Goal: Navigation & Orientation: Understand site structure

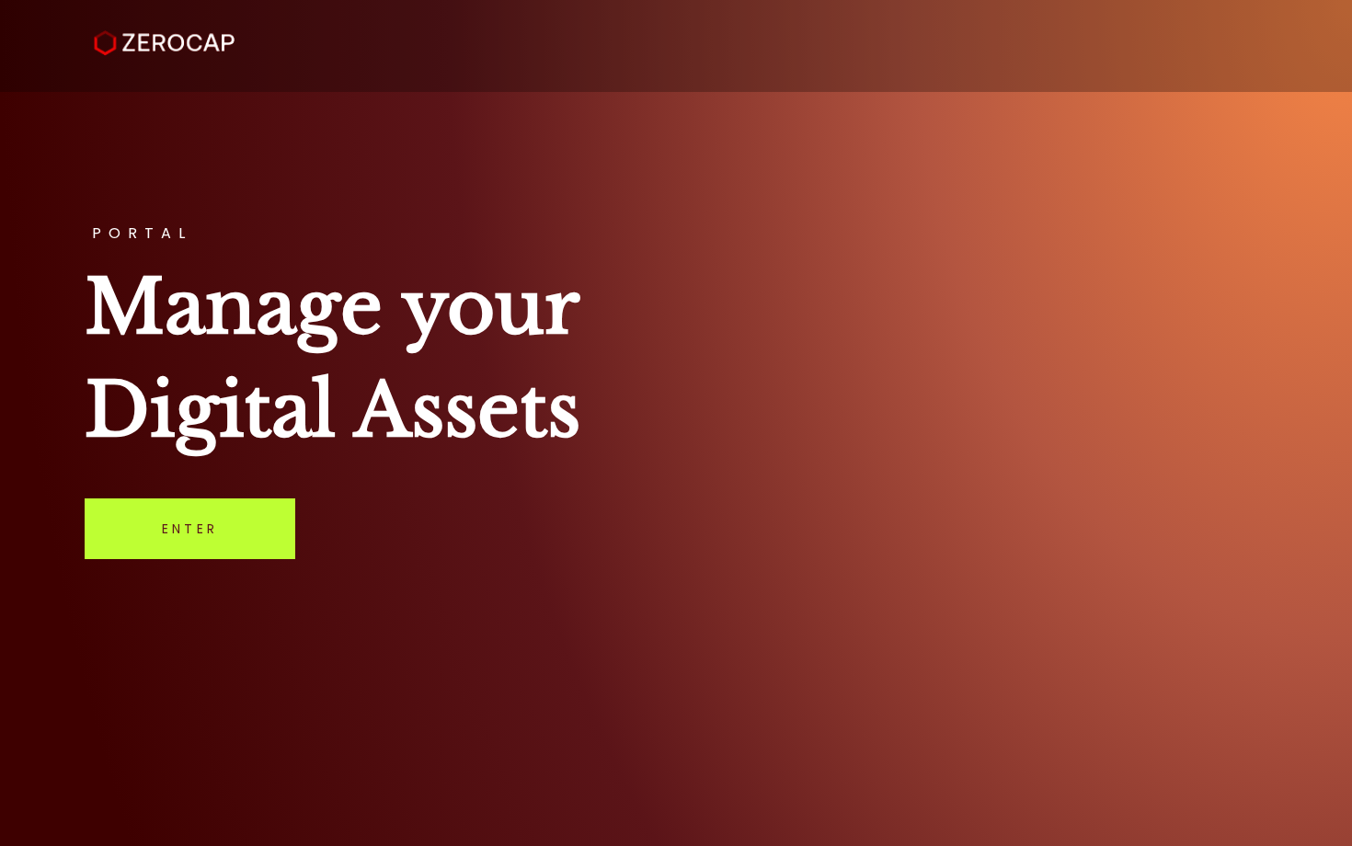
click at [168, 547] on link "Enter" at bounding box center [190, 529] width 211 height 61
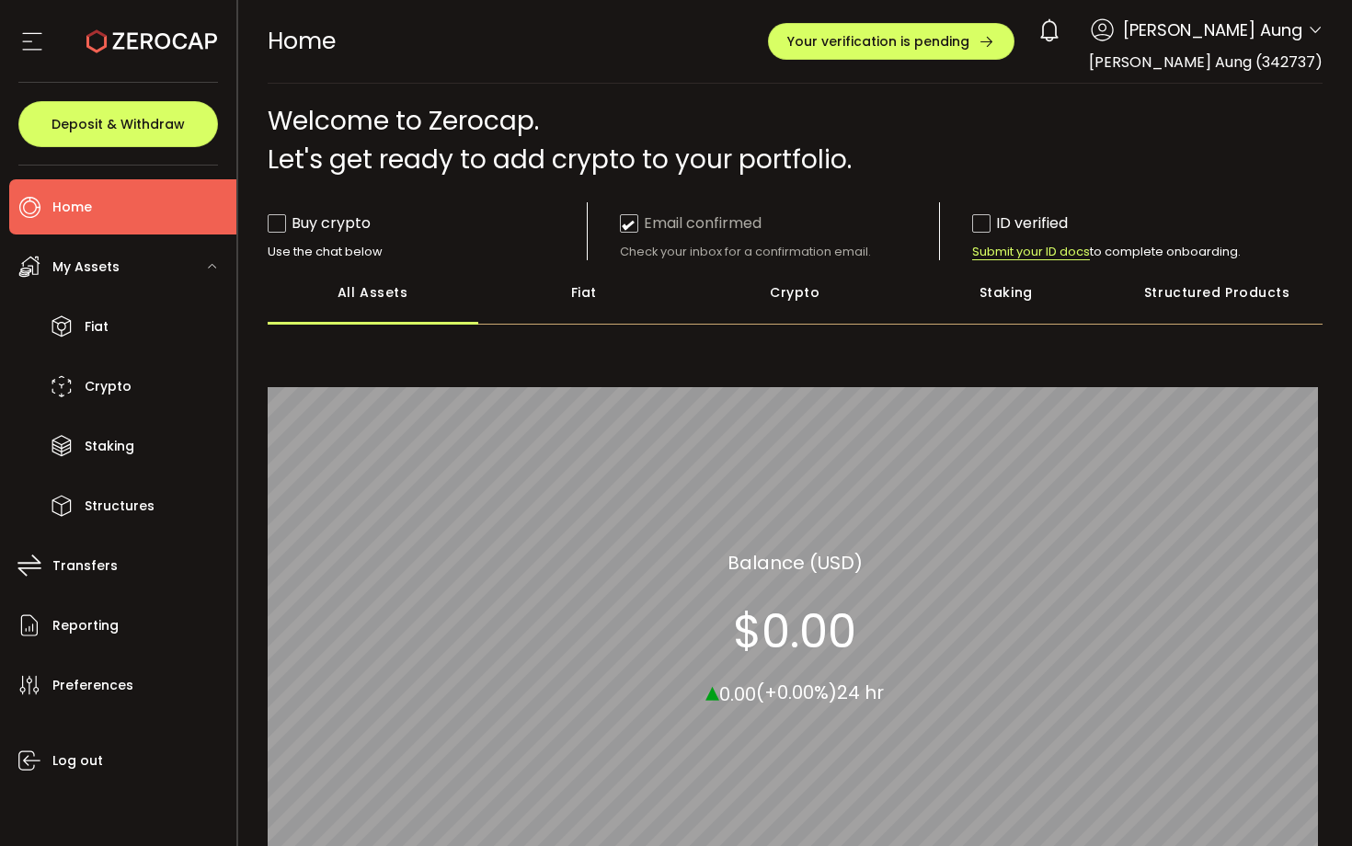
click at [923, 374] on div "All_Assets Balance (USD) $0.00 ▴ 0.00 (+0.00%) 24 hr" at bounding box center [796, 628] width 1056 height 581
click at [855, 353] on div "All_Assets Balance (USD) $0.00 ▴ 0.00 (+0.00%) 24 hr" at bounding box center [796, 628] width 1056 height 581
click at [970, 44] on span "Your verification is pending" at bounding box center [879, 41] width 182 height 13
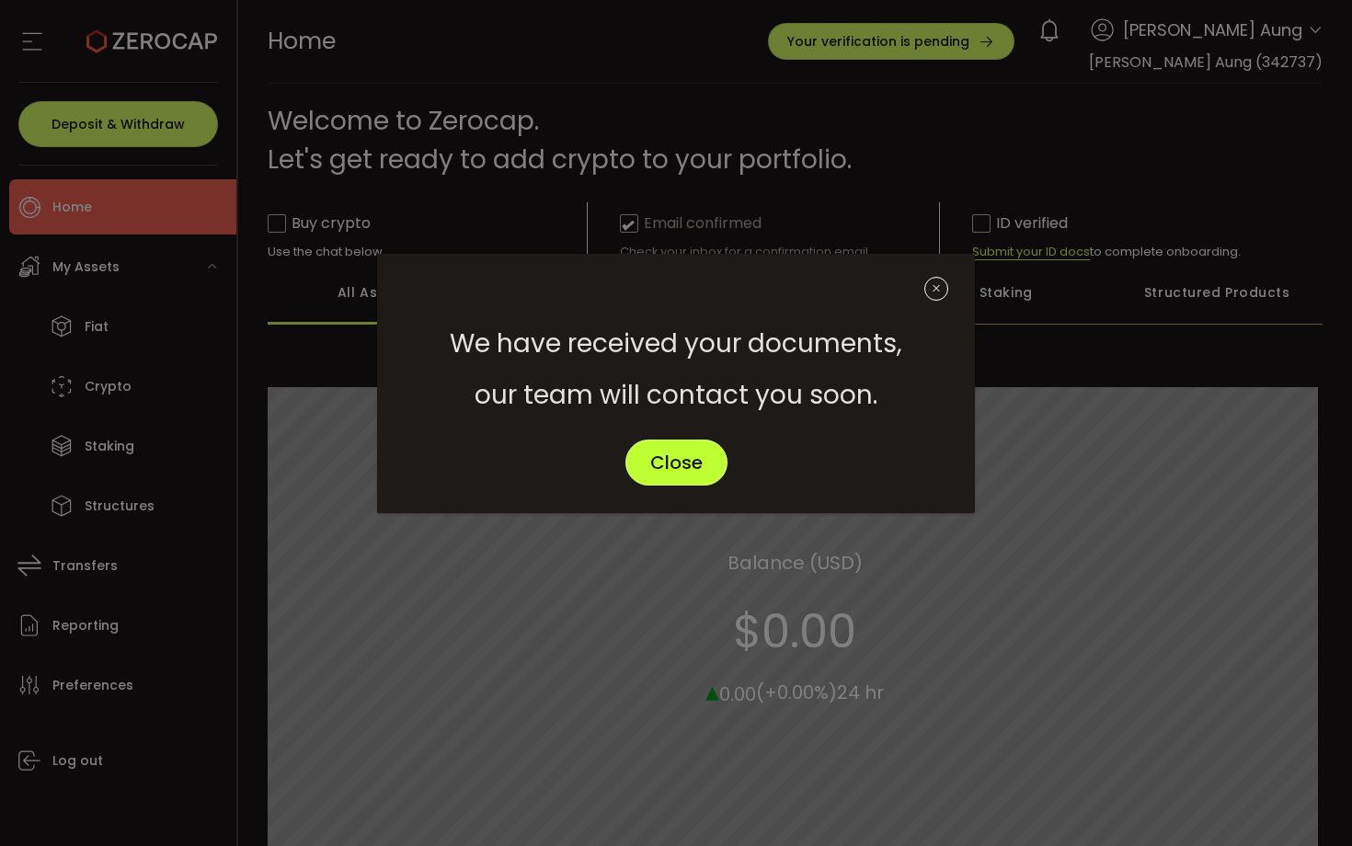
click at [712, 480] on button "Close" at bounding box center [677, 463] width 102 height 46
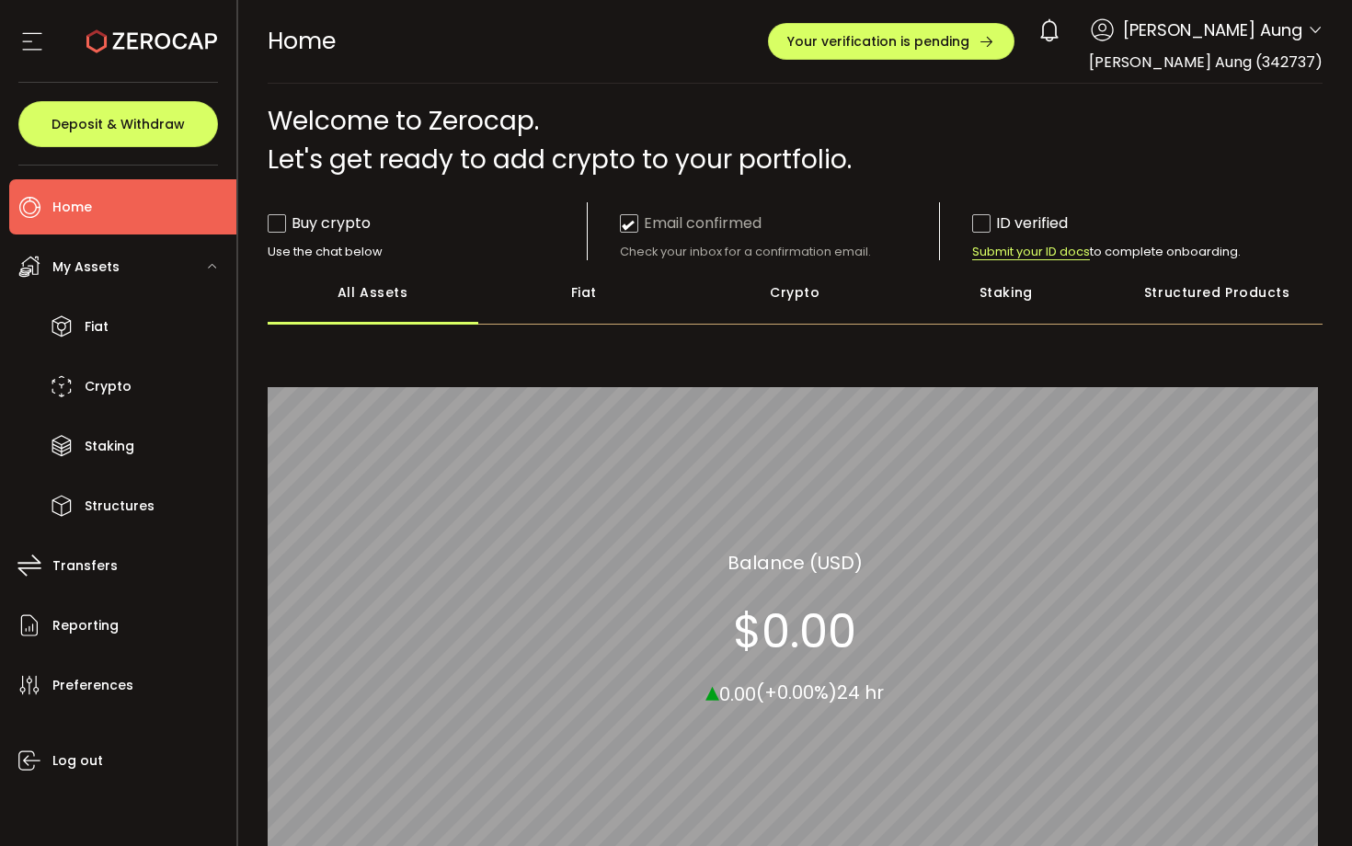
click at [37, 46] on icon at bounding box center [32, 42] width 28 height 28
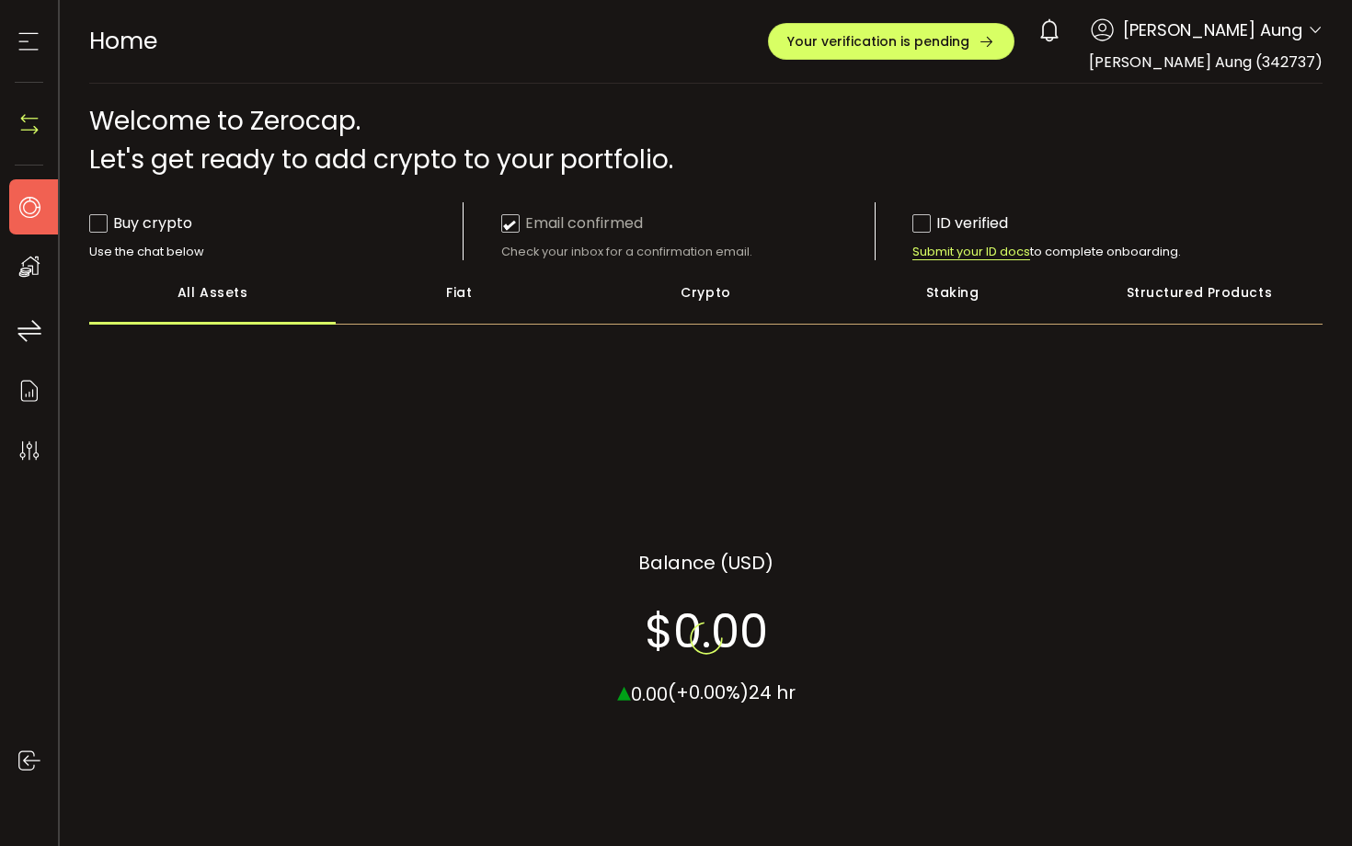
click at [37, 46] on icon at bounding box center [29, 42] width 28 height 28
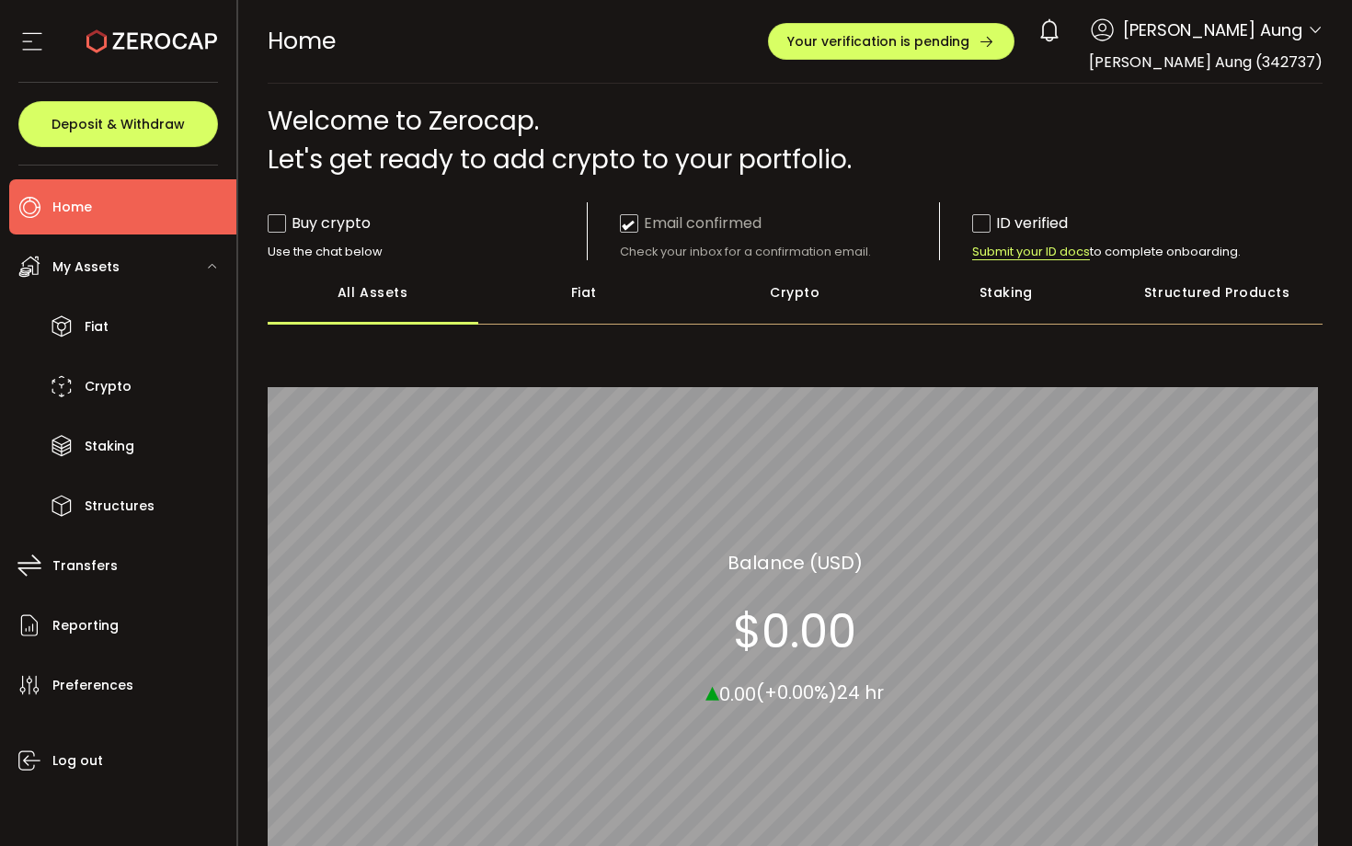
click at [1209, 40] on span "Hein Htet Aung" at bounding box center [1212, 29] width 179 height 25
click at [1287, 29] on span "Hein Htet Aung" at bounding box center [1212, 29] width 179 height 25
click at [1312, 37] on icon at bounding box center [1315, 30] width 15 height 15
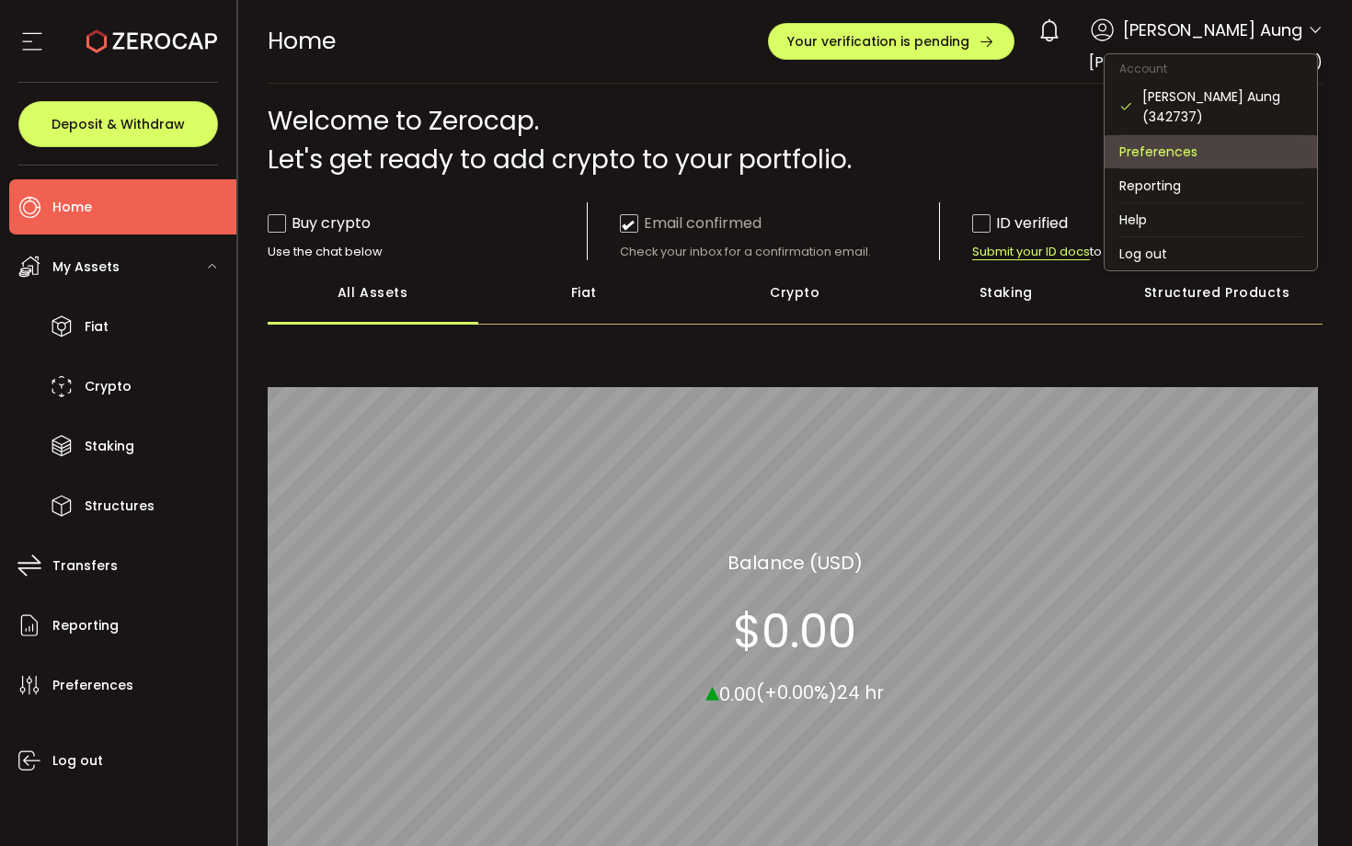
click at [1209, 135] on li "Preferences" at bounding box center [1211, 151] width 213 height 33
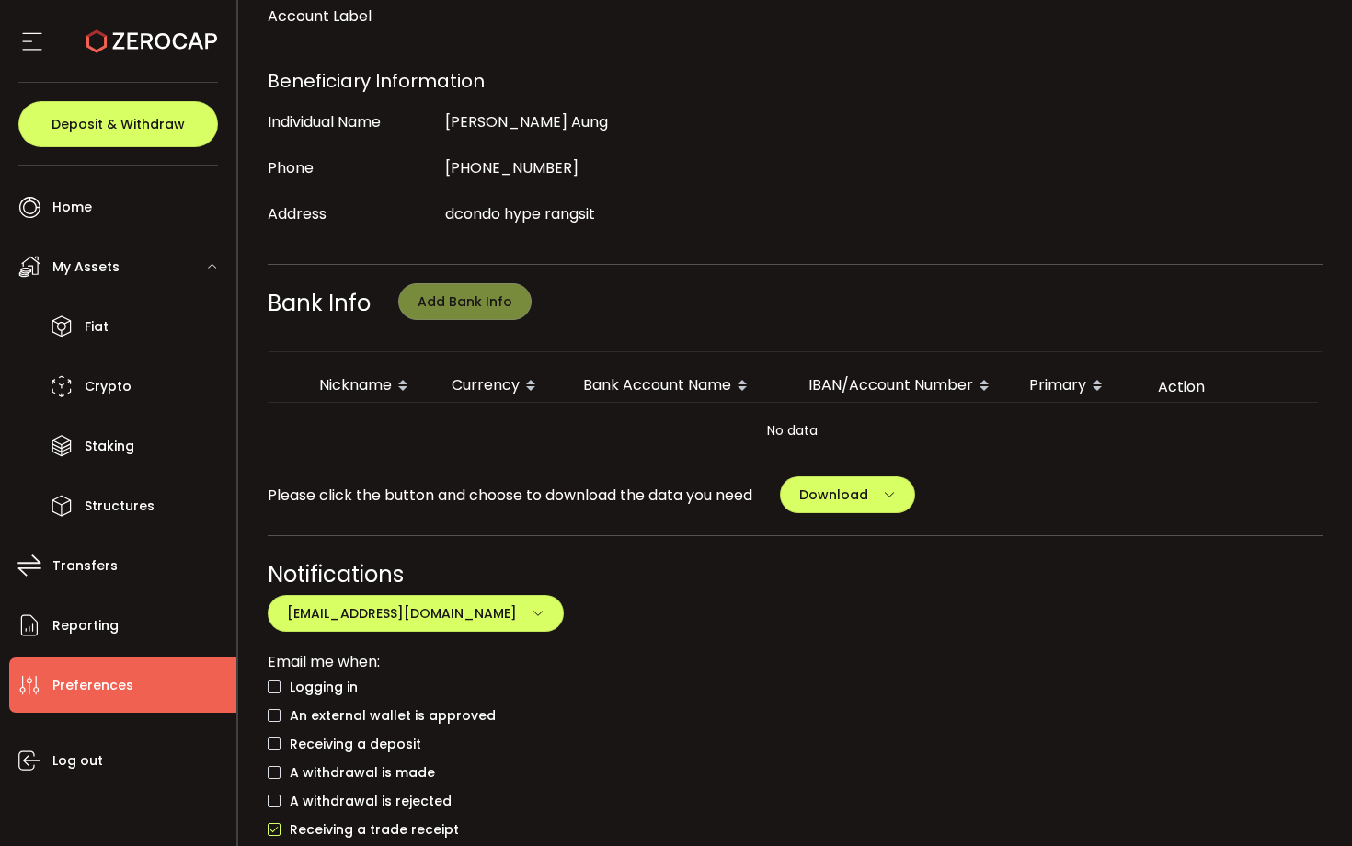
scroll to position [465, 0]
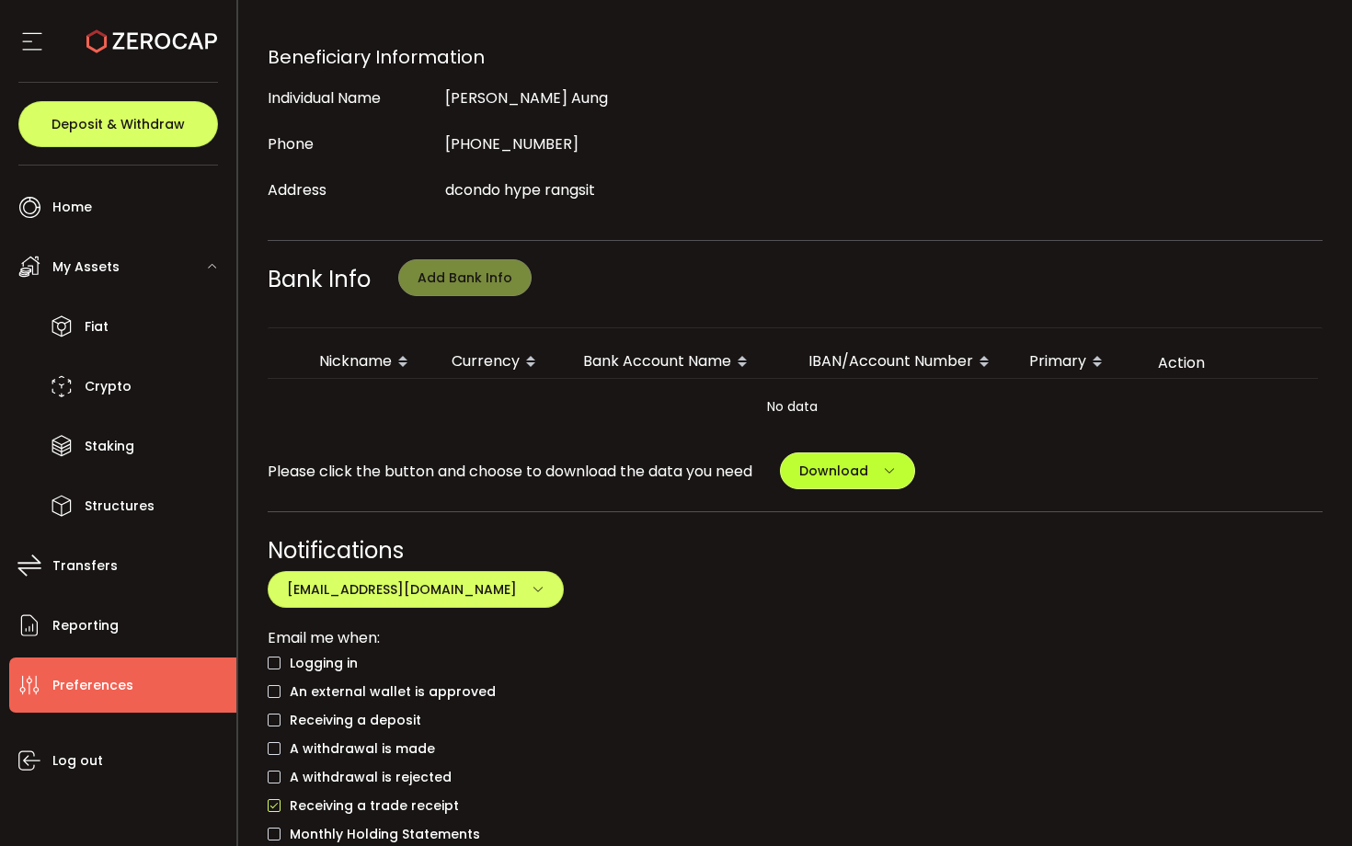
click at [832, 479] on span "Download" at bounding box center [834, 471] width 69 height 18
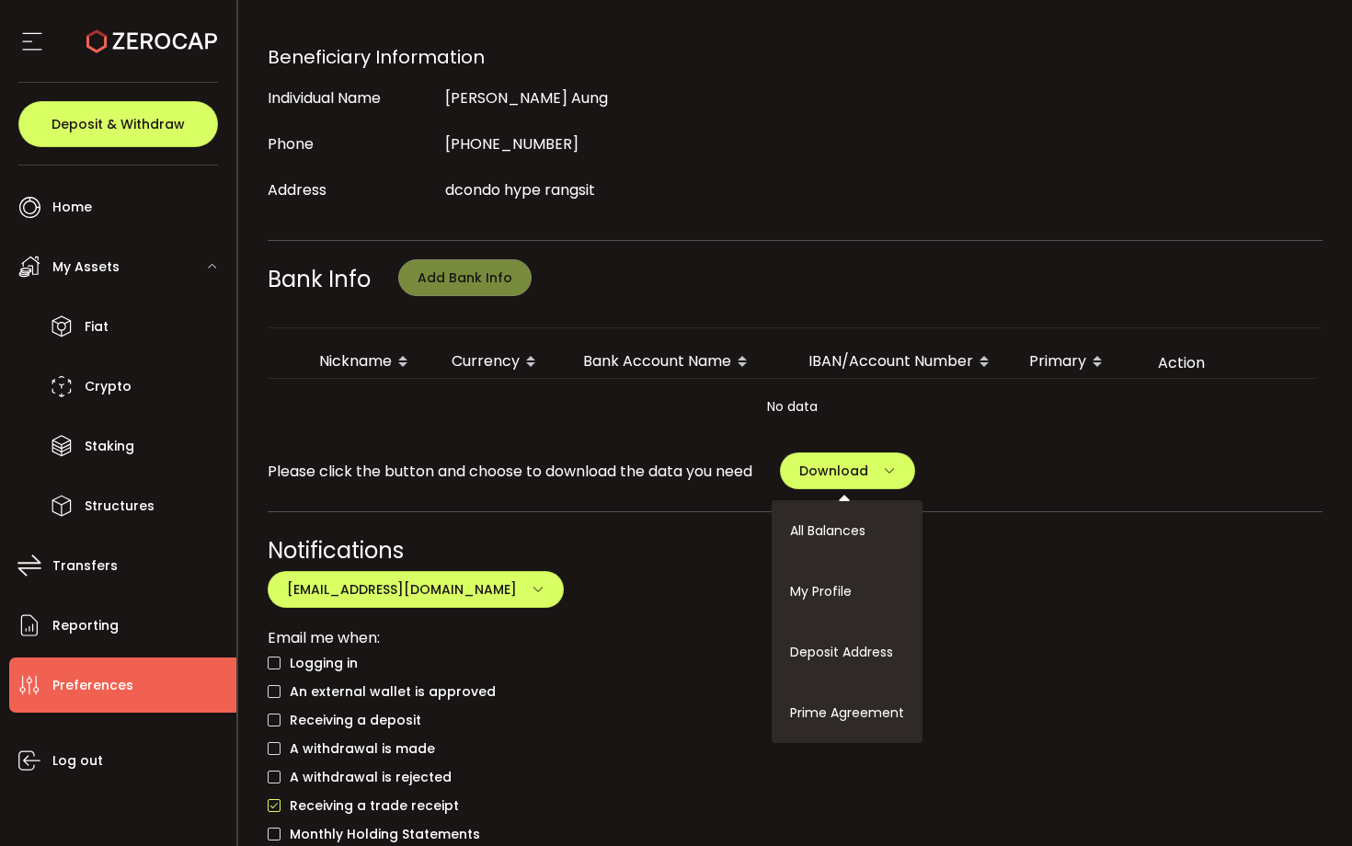
click at [730, 594] on div "Notifications murakdburgsegk6mc@hotmail.com murakdburgsegk6mc@hotmail.com Email…" at bounding box center [796, 725] width 1056 height 380
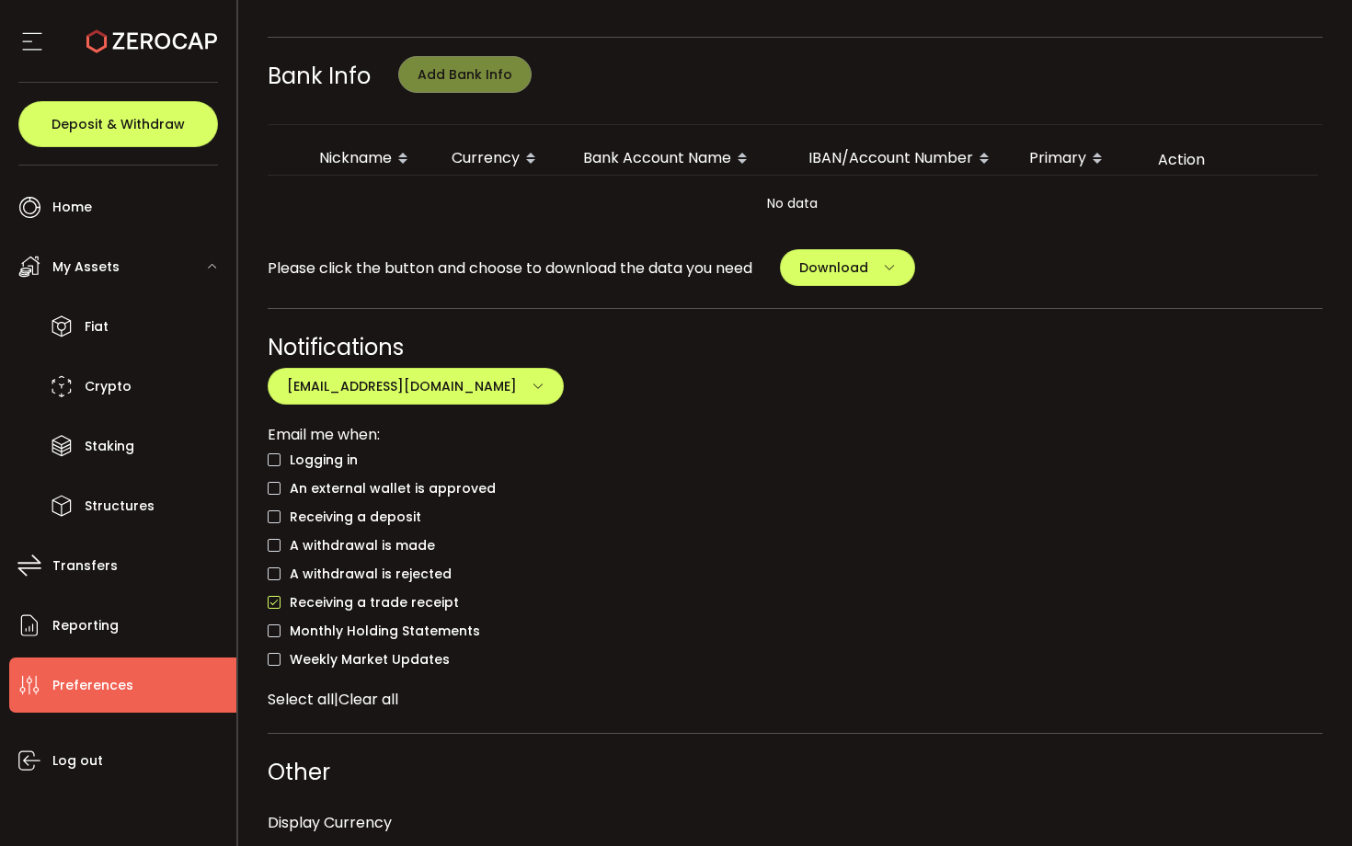
scroll to position [648, 0]
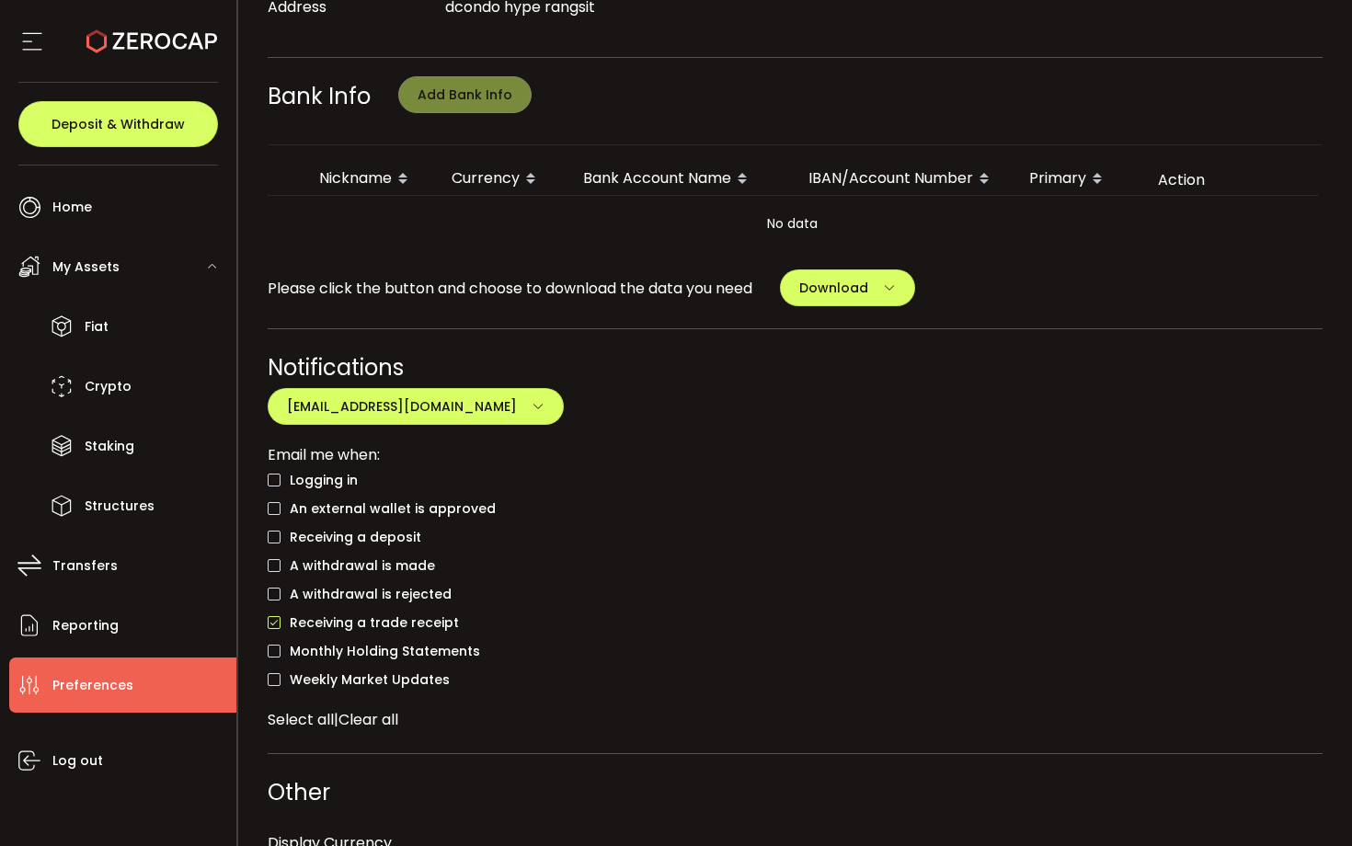
click at [537, 384] on div "Notifications" at bounding box center [796, 367] width 1056 height 32
click at [541, 404] on icon "button" at bounding box center [538, 406] width 13 height 13
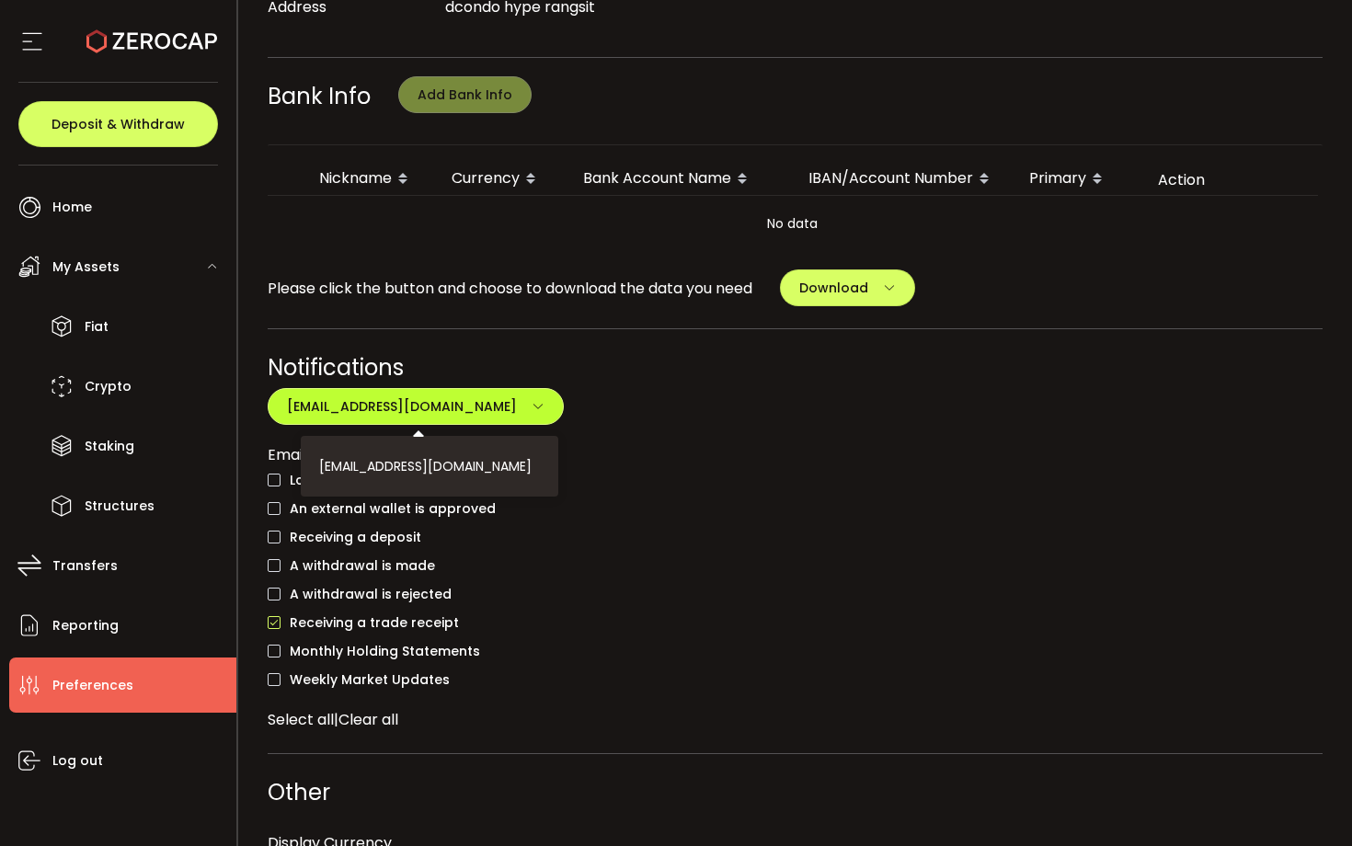
click at [542, 405] on icon "button" at bounding box center [538, 406] width 13 height 13
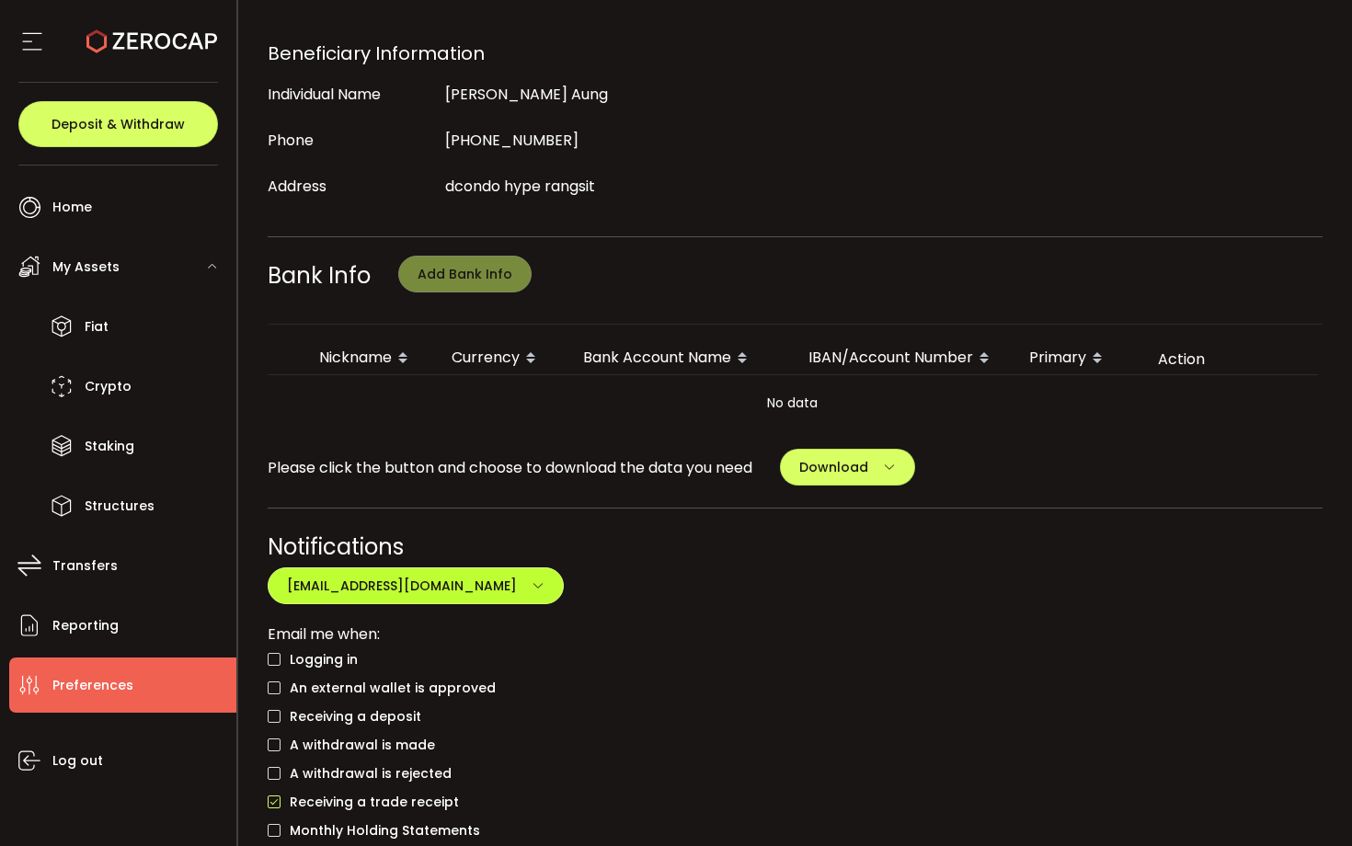
scroll to position [449, 0]
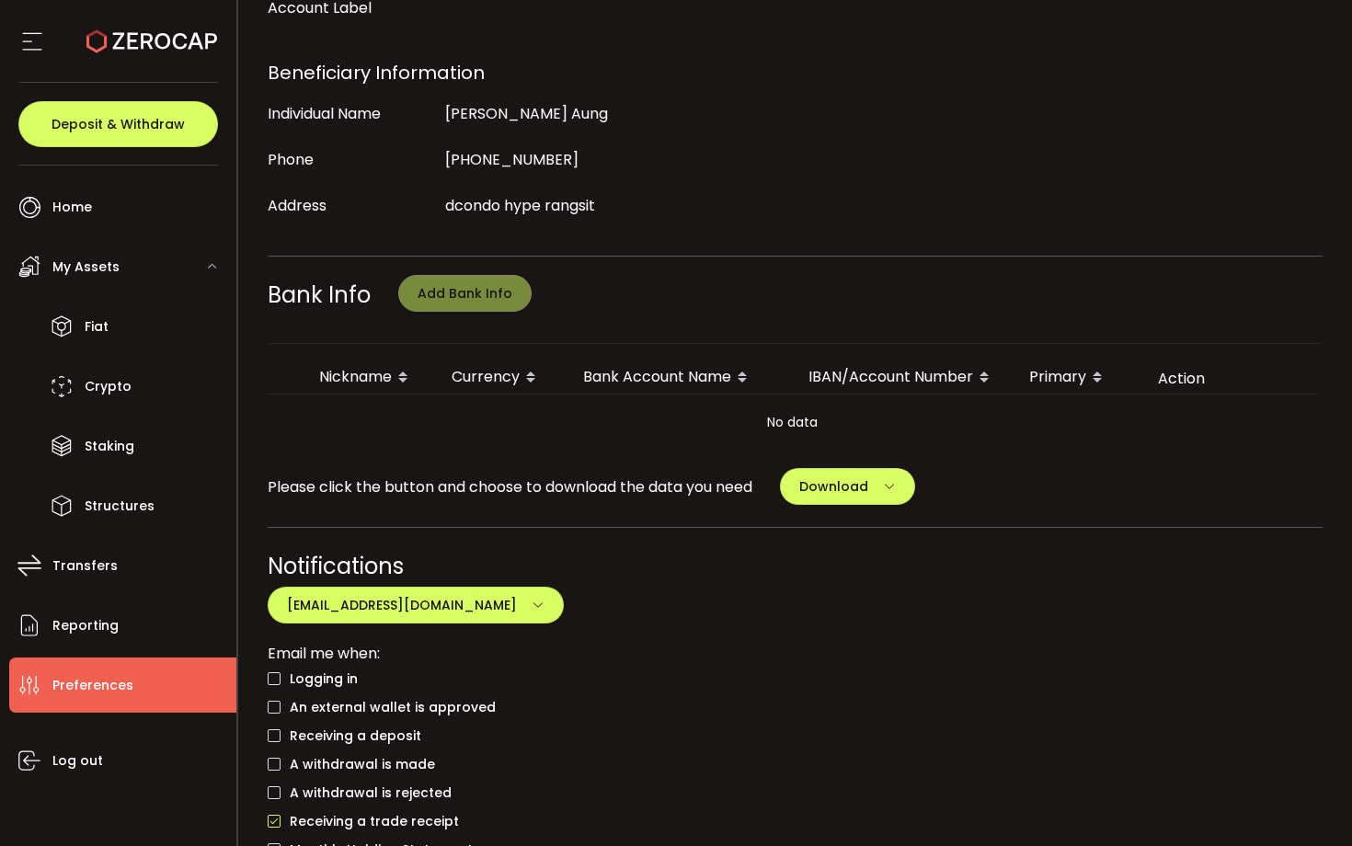
click at [965, 382] on div "IBAN/Account Number" at bounding box center [904, 378] width 221 height 31
click at [1157, 382] on div "Action" at bounding box center [1231, 378] width 175 height 21
click at [1055, 374] on div "Primary" at bounding box center [1079, 378] width 129 height 31
click at [909, 366] on div "IBAN/Account Number" at bounding box center [904, 378] width 221 height 31
click at [362, 376] on div "Nickname" at bounding box center [371, 378] width 132 height 31
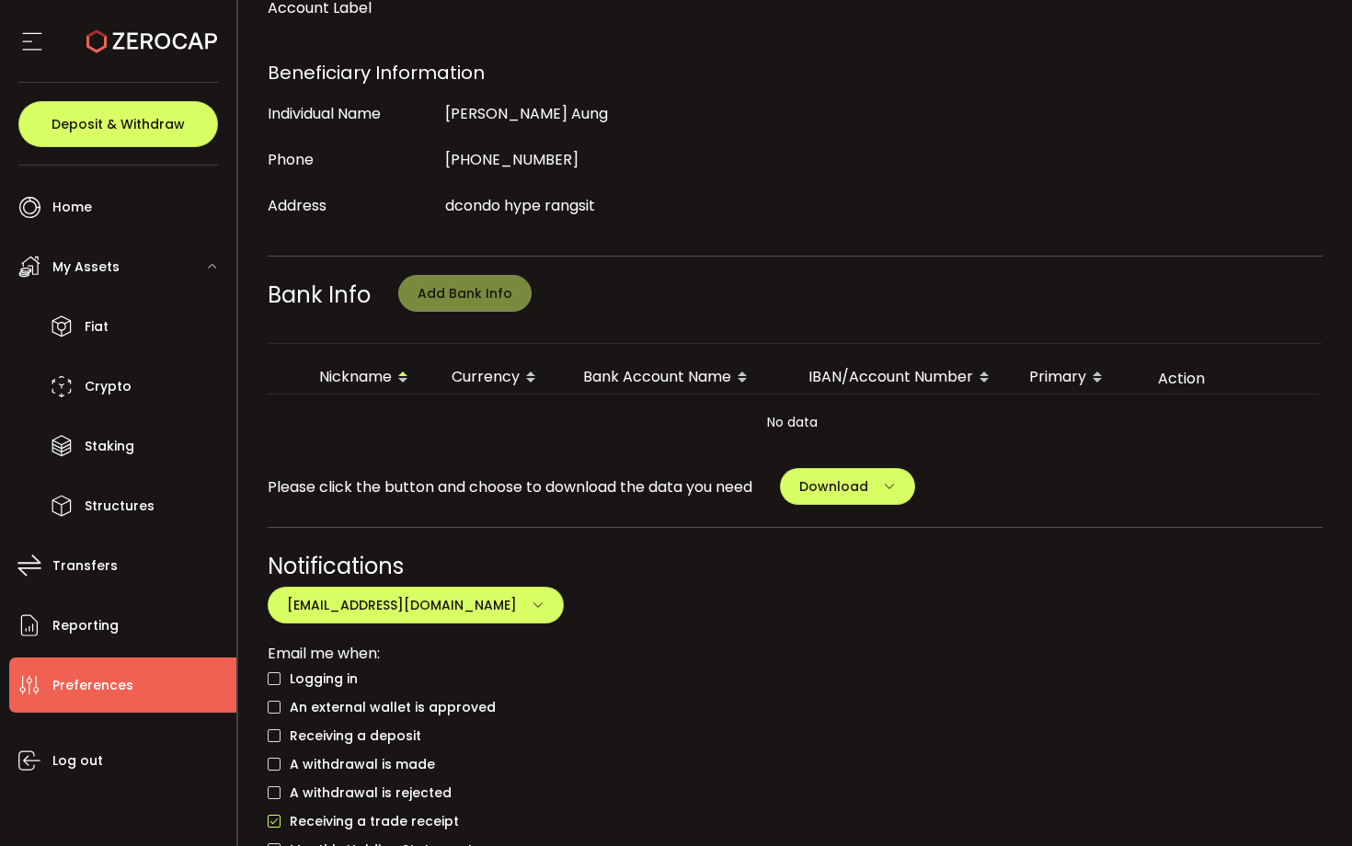
click at [345, 374] on div "Nickname" at bounding box center [371, 378] width 132 height 31
click at [474, 364] on div "Currency" at bounding box center [503, 378] width 132 height 31
click at [684, 384] on div "Bank Account Name" at bounding box center [681, 378] width 225 height 31
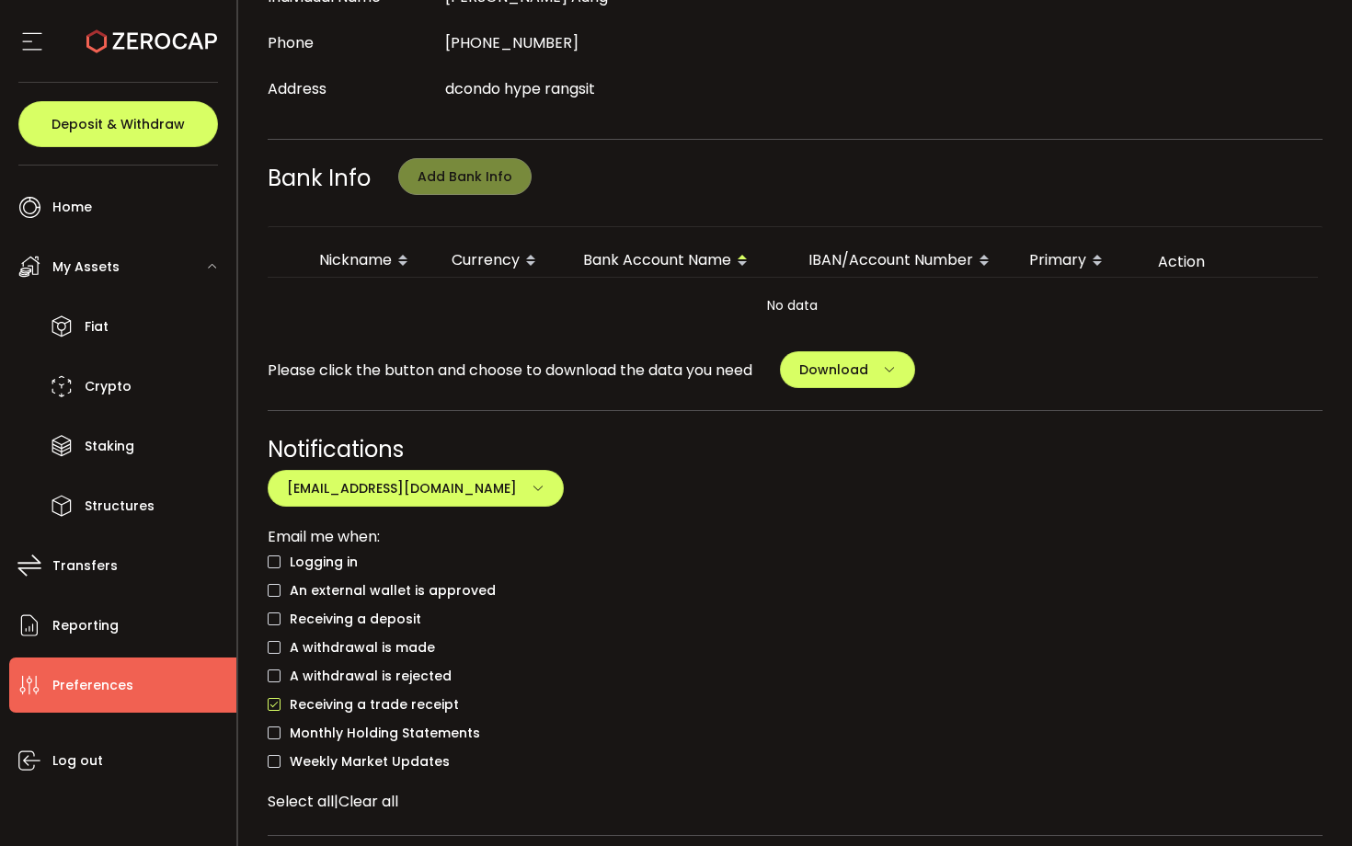
scroll to position [731, 0]
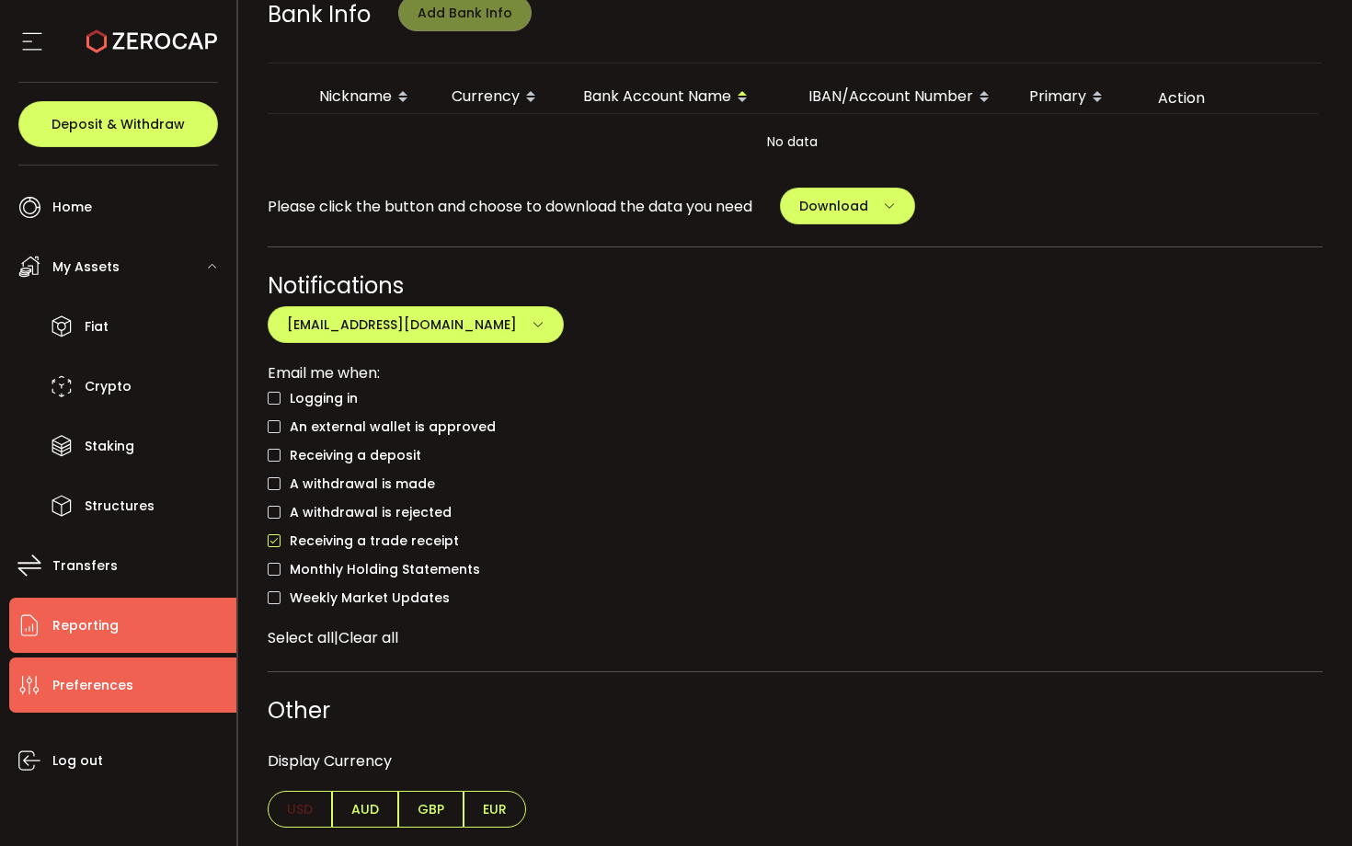
click at [103, 614] on span "Reporting" at bounding box center [85, 626] width 66 height 27
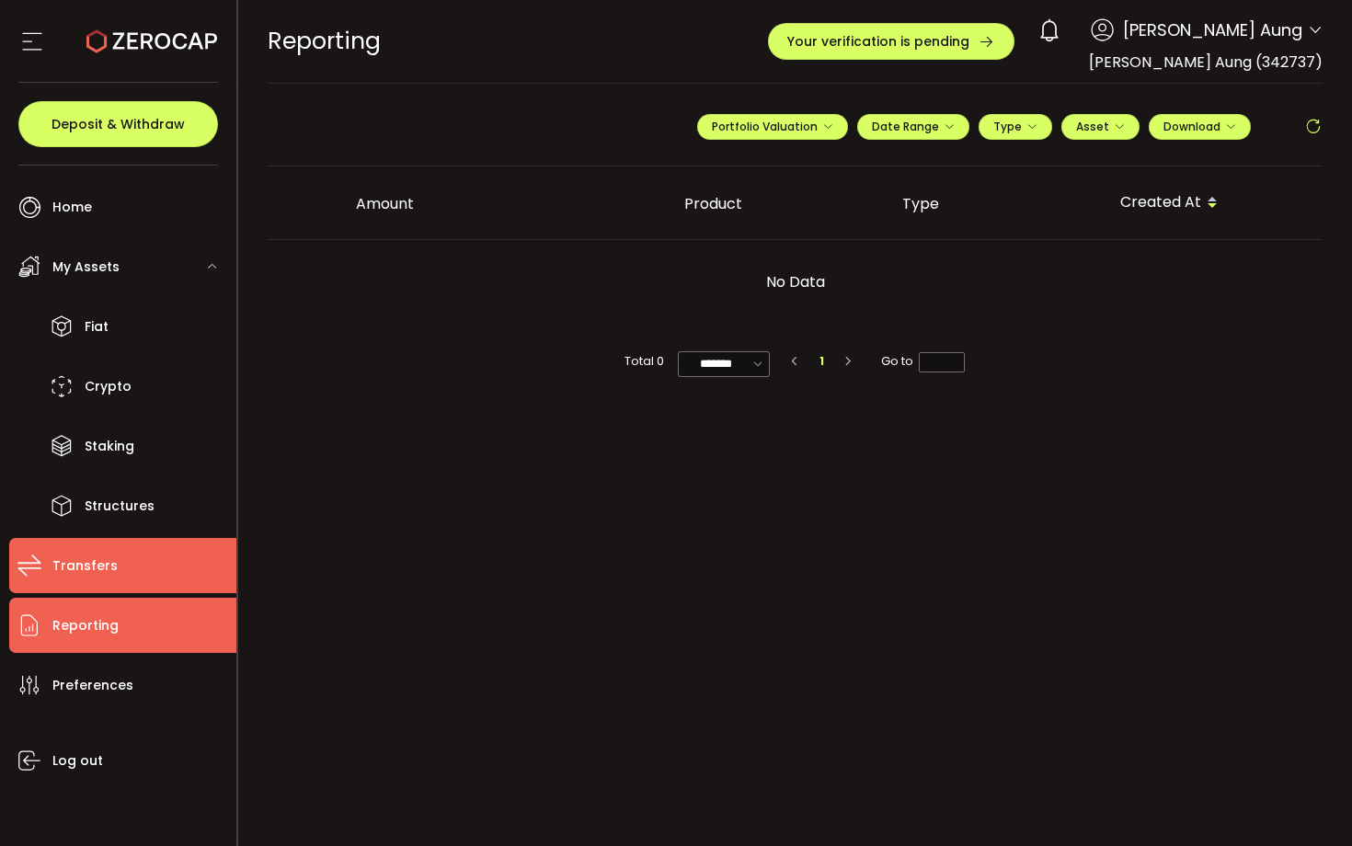
click at [124, 564] on li "Transfers" at bounding box center [122, 565] width 227 height 55
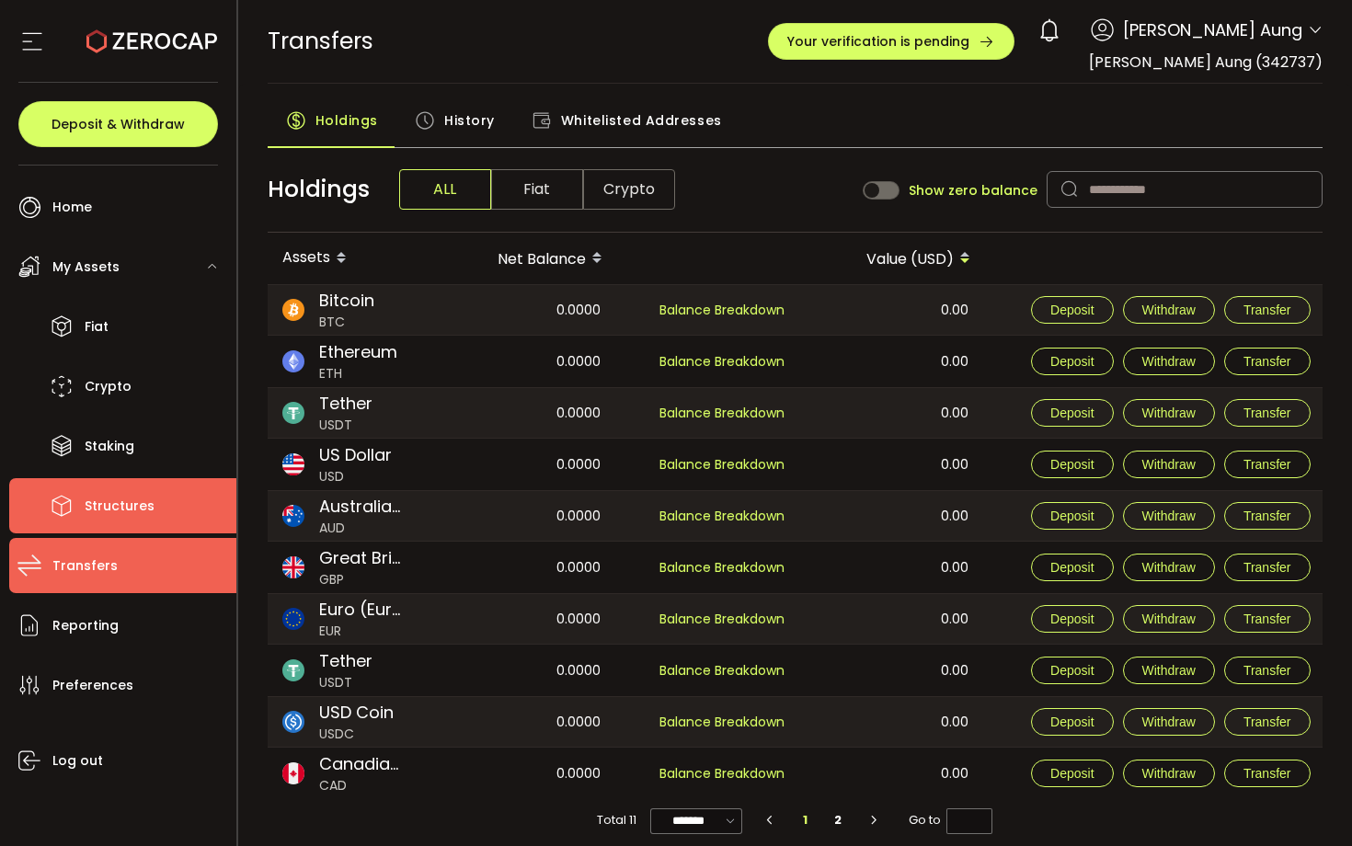
click at [132, 521] on li "Structures" at bounding box center [122, 505] width 227 height 55
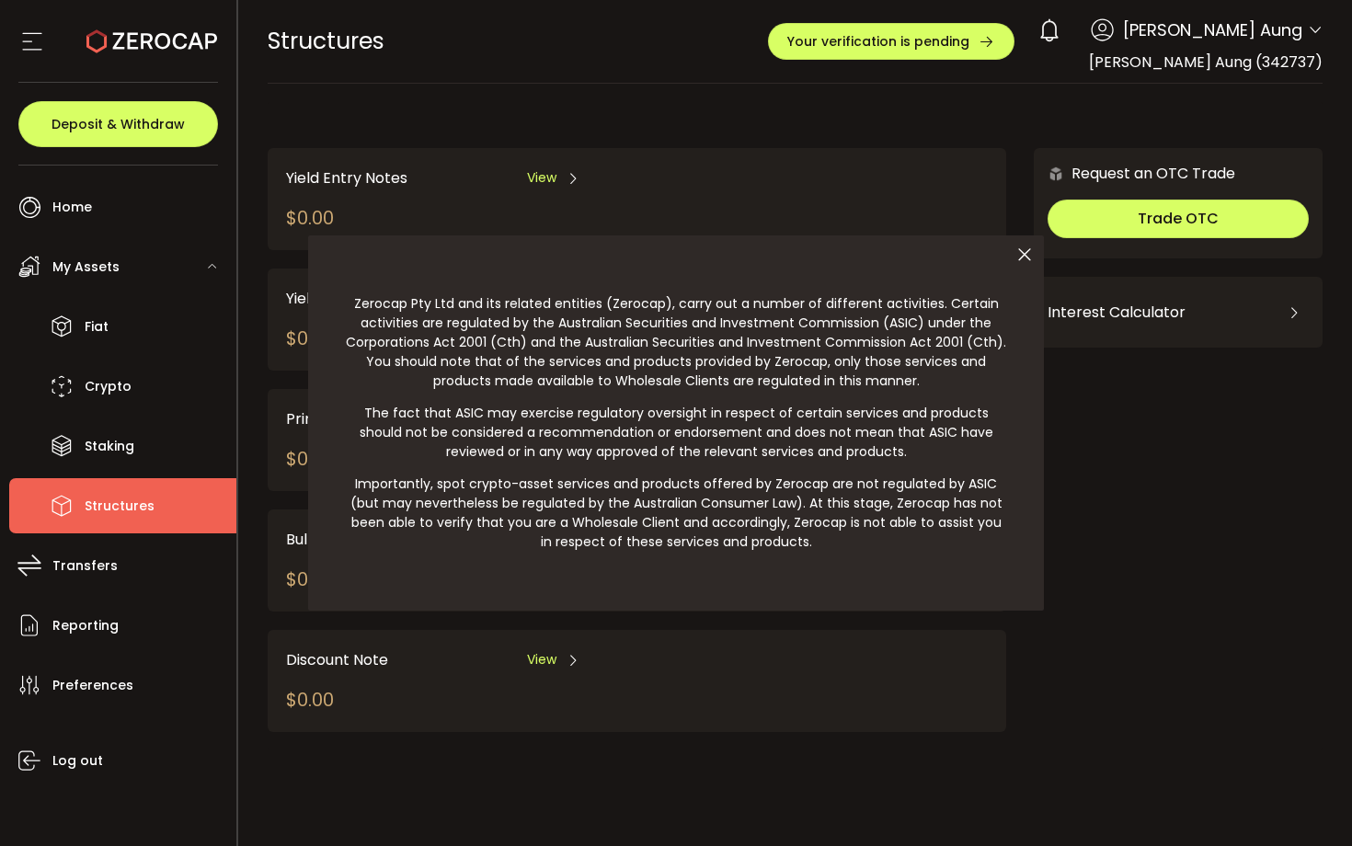
click at [1017, 244] on icon at bounding box center [1025, 255] width 39 height 39
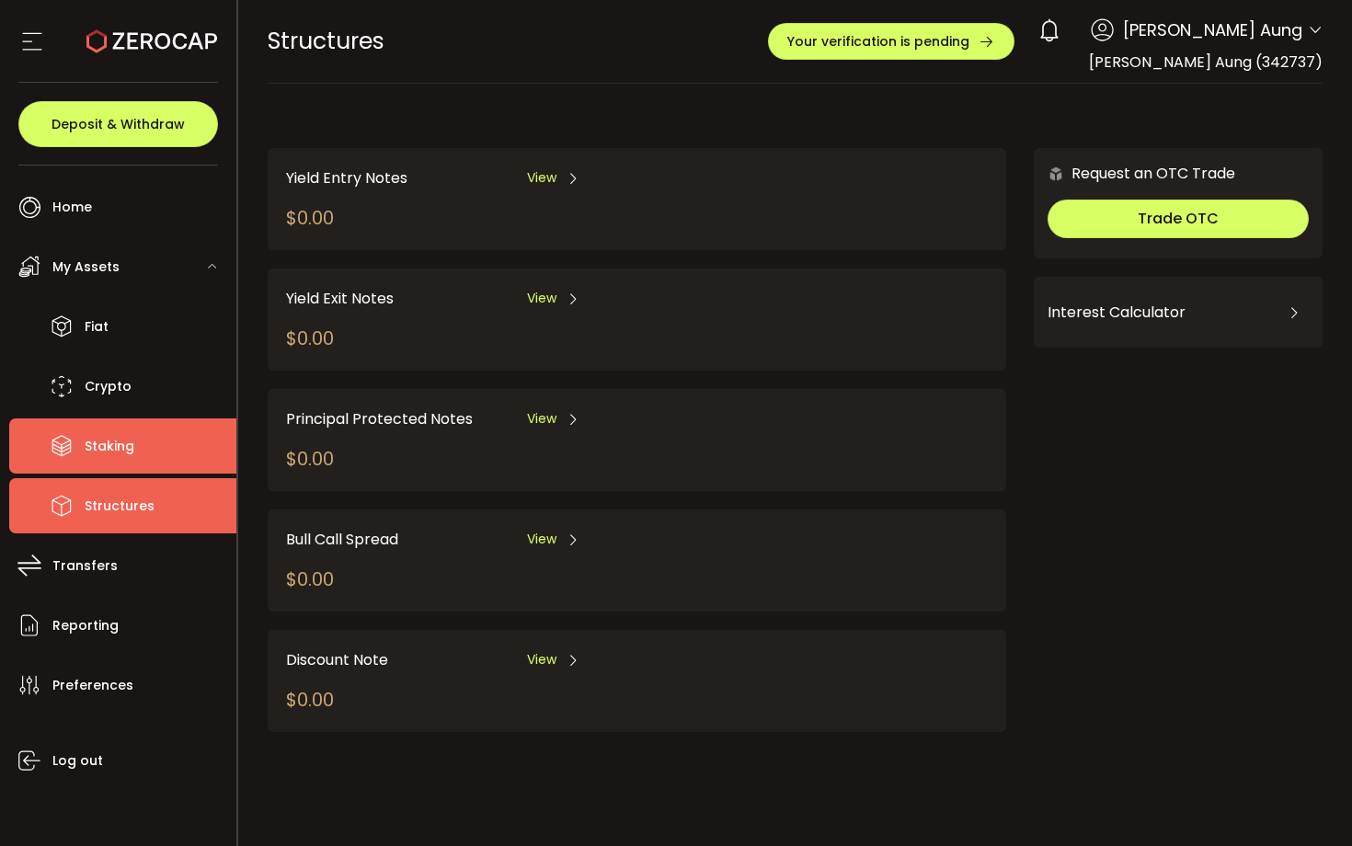
click at [102, 438] on span "Staking" at bounding box center [110, 446] width 50 height 27
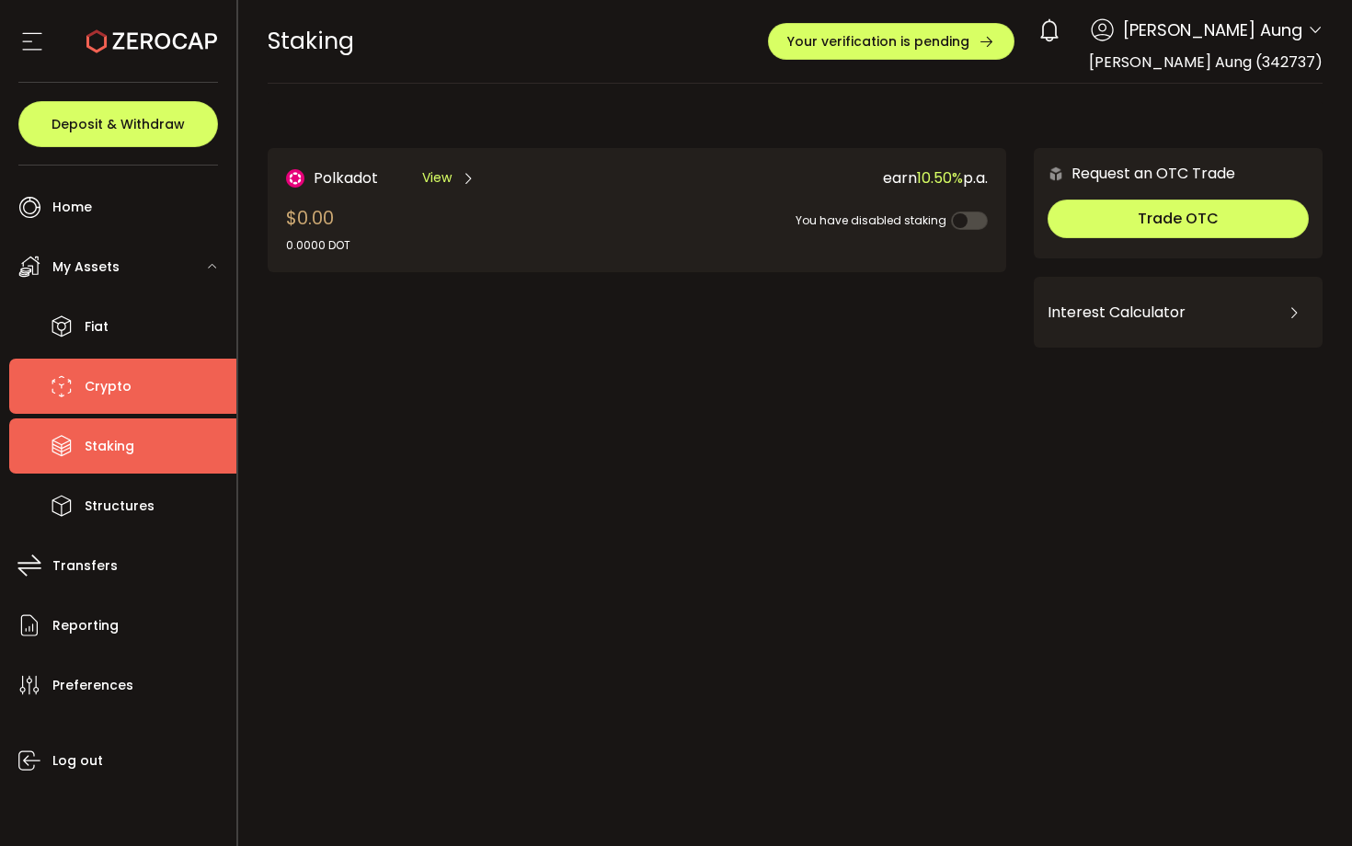
click at [121, 393] on span "Crypto" at bounding box center [108, 387] width 47 height 27
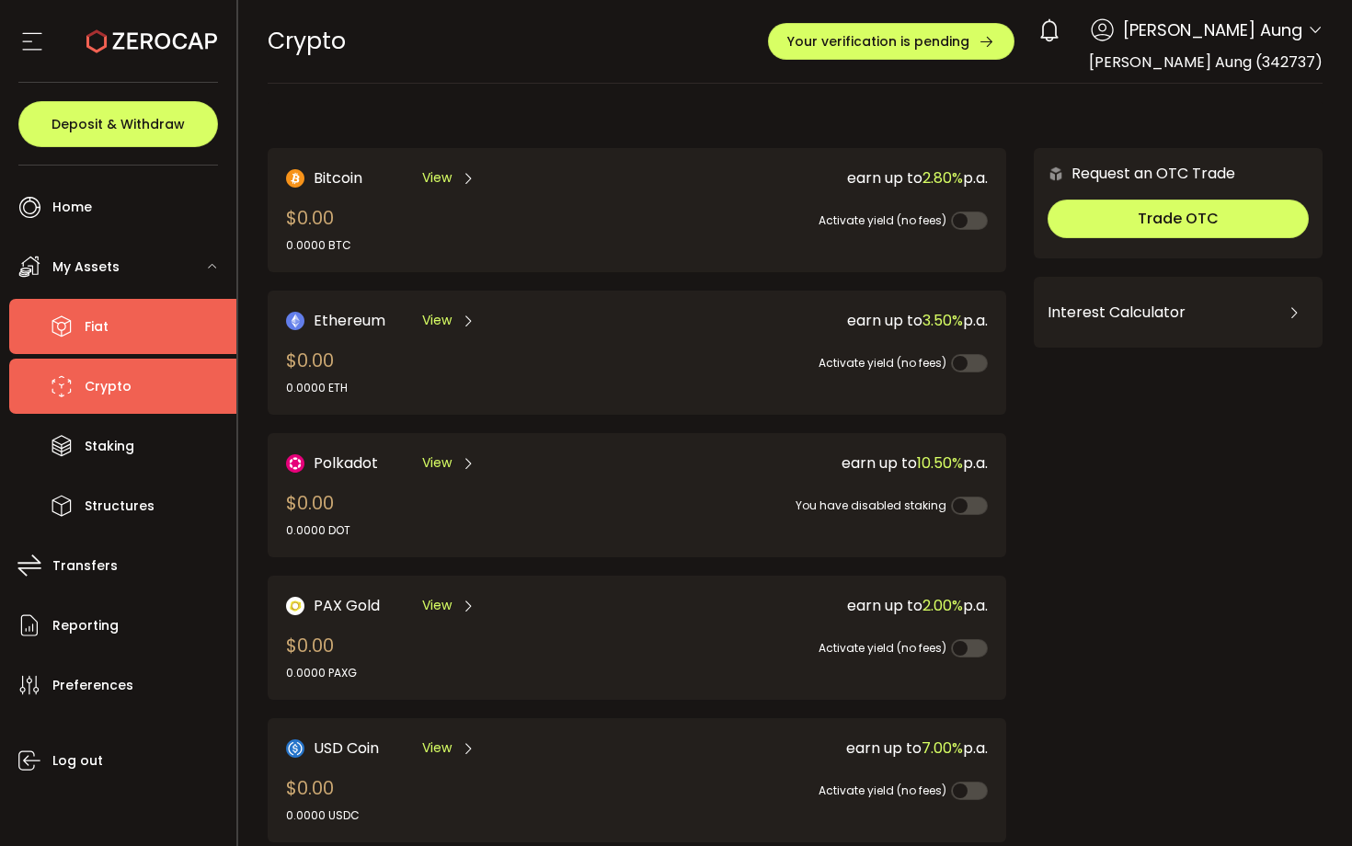
click at [123, 328] on li "Fiat" at bounding box center [122, 326] width 227 height 55
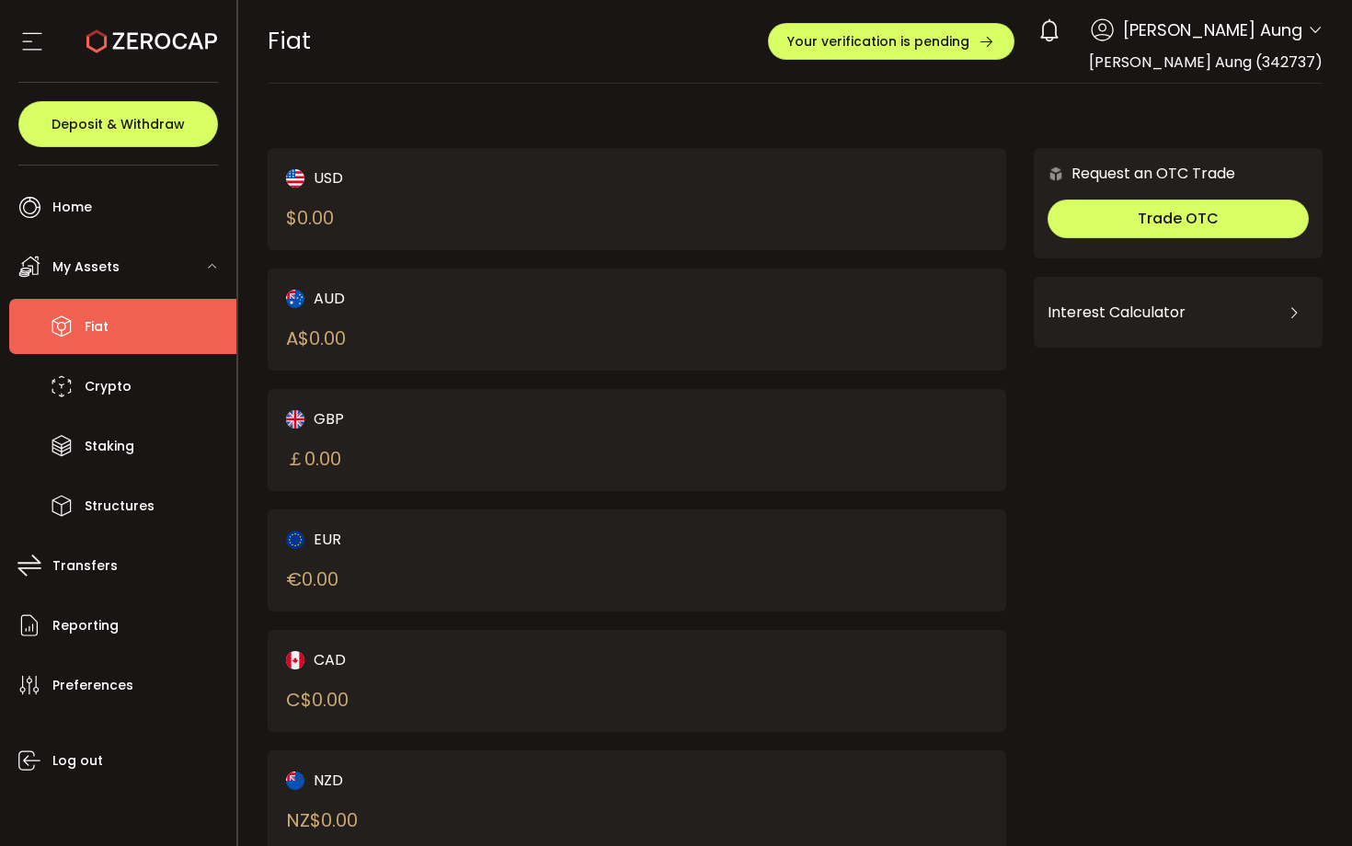
click at [116, 283] on div "My Assets" at bounding box center [122, 266] width 227 height 55
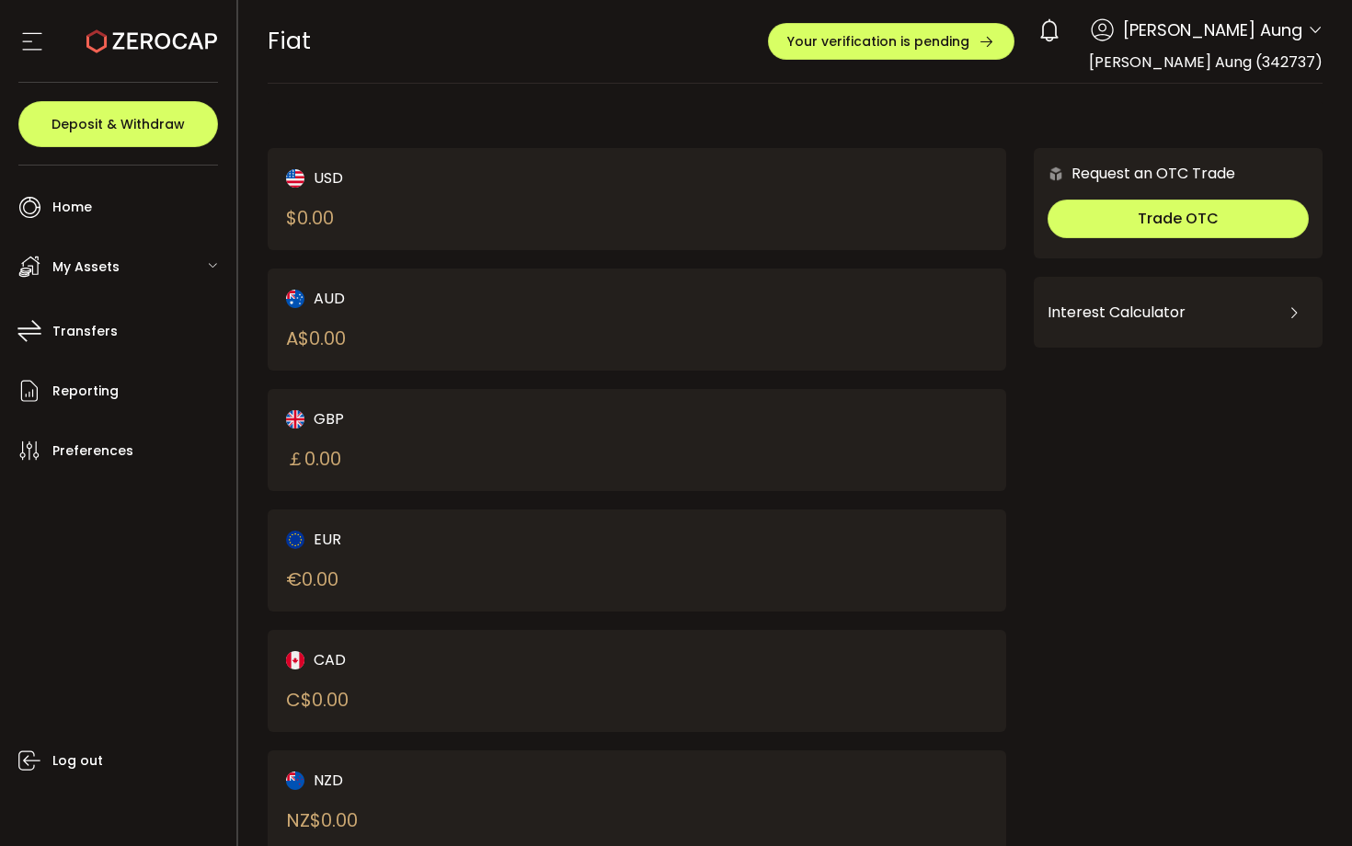
click at [117, 279] on div "My Assets" at bounding box center [122, 266] width 227 height 55
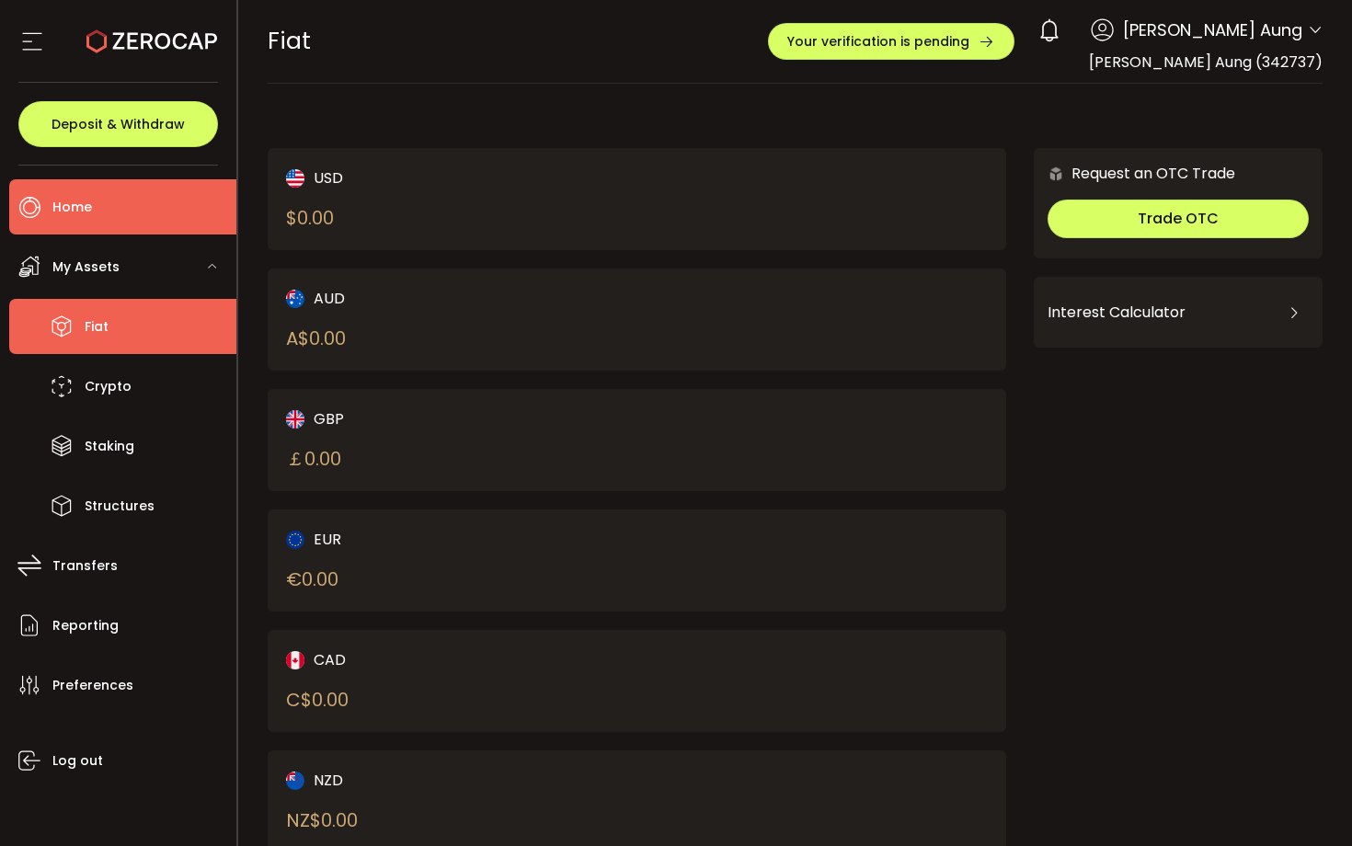
click at [120, 212] on li "Home" at bounding box center [122, 206] width 227 height 55
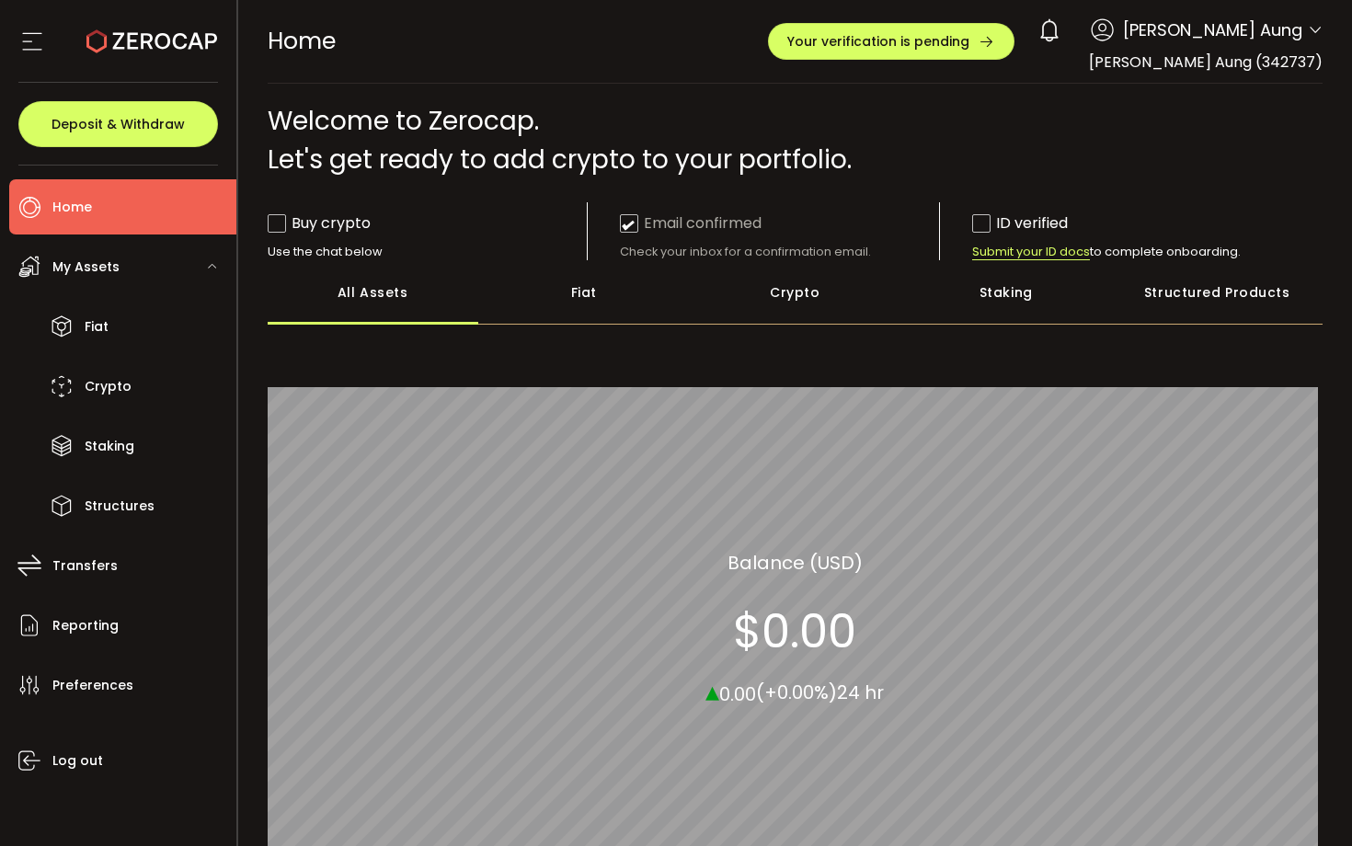
click at [1020, 252] on span "Submit your ID docs" at bounding box center [1032, 252] width 118 height 17
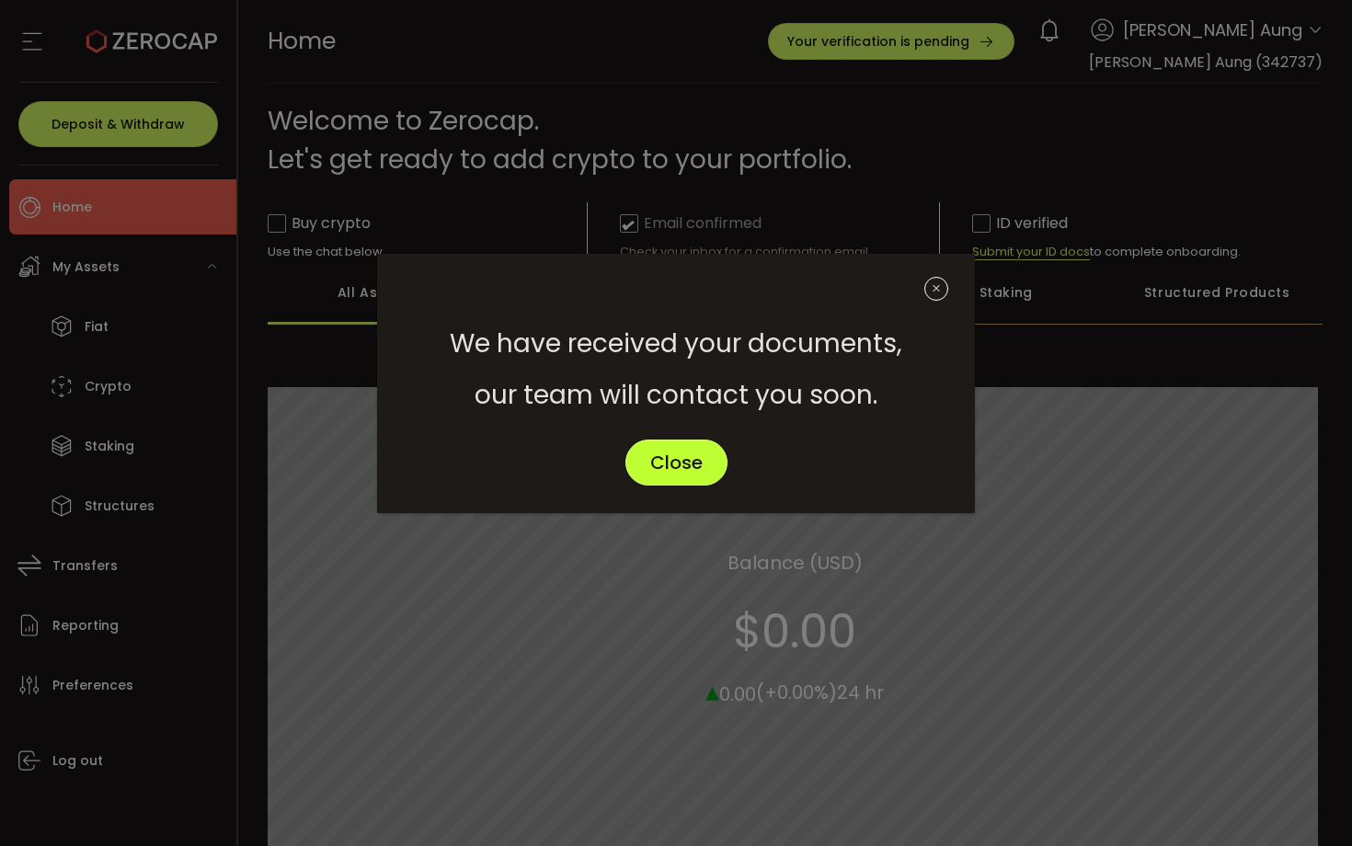
click at [678, 457] on span "Close" at bounding box center [676, 463] width 52 height 18
